Goal: Information Seeking & Learning: Learn about a topic

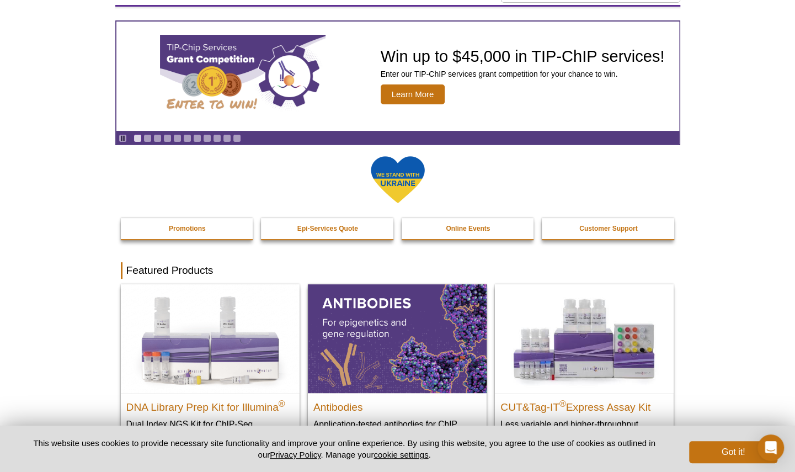
scroll to position [25, 0]
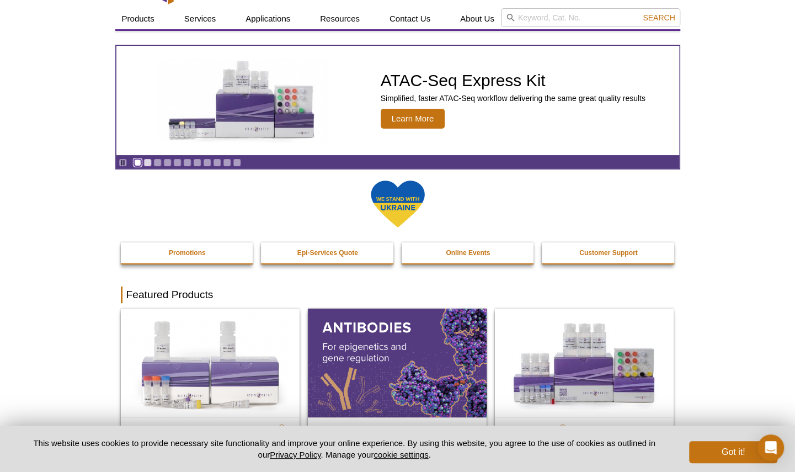
click at [137, 163] on link "Go to slide 1" at bounding box center [138, 162] width 8 height 8
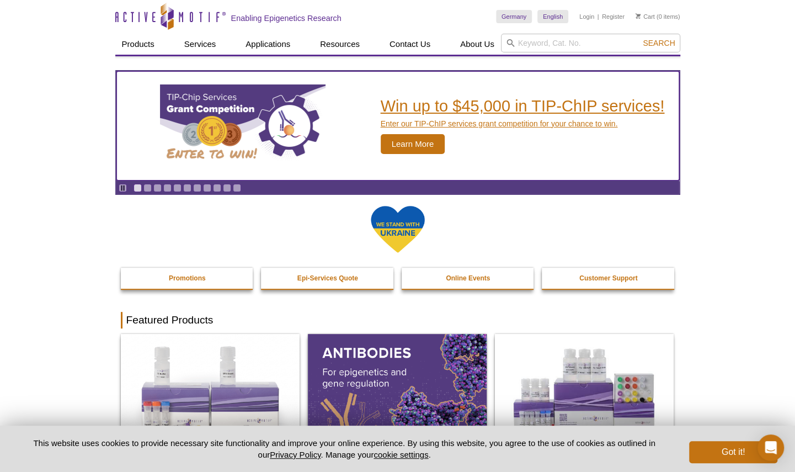
click at [412, 137] on span "Learn More" at bounding box center [413, 144] width 65 height 20
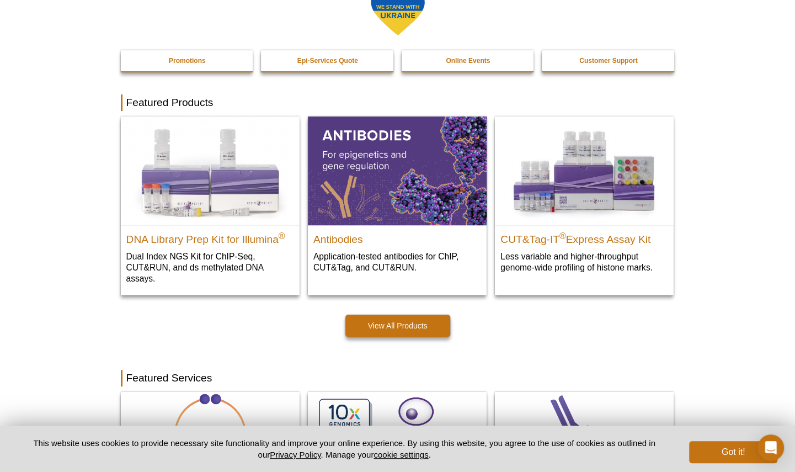
scroll to position [228, 0]
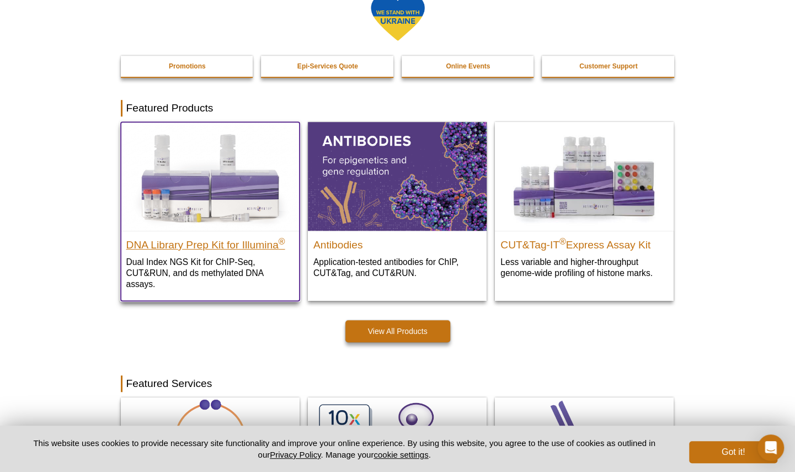
click at [264, 243] on h2 "DNA Library Prep Kit for Illumina ®" at bounding box center [210, 242] width 168 height 17
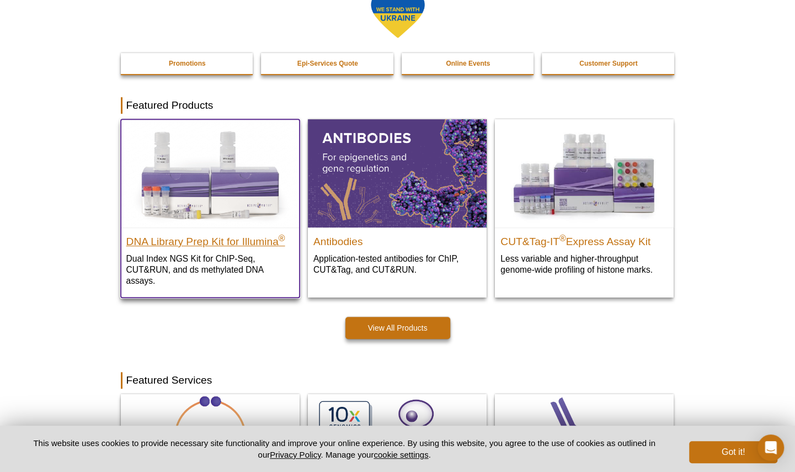
scroll to position [212, 0]
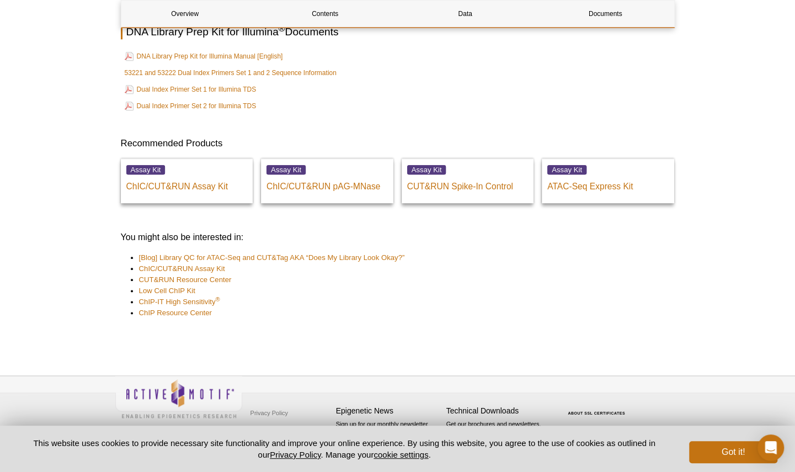
scroll to position [2624, 0]
